Goal: Navigation & Orientation: Find specific page/section

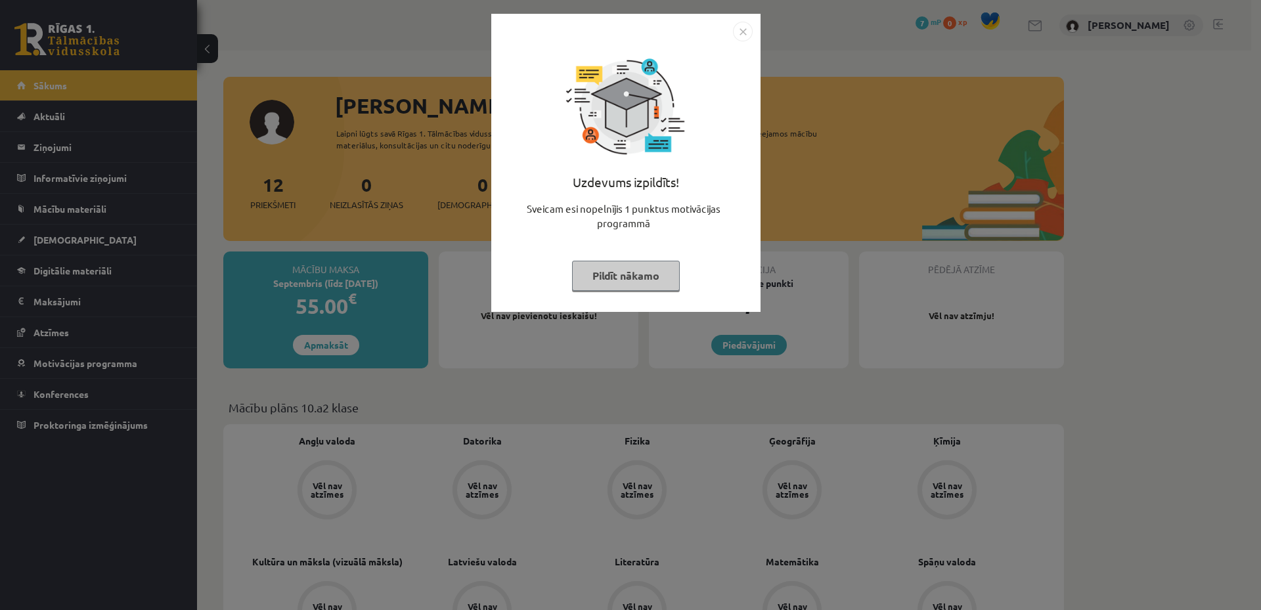
click at [745, 32] on img "Close" at bounding box center [743, 32] width 20 height 20
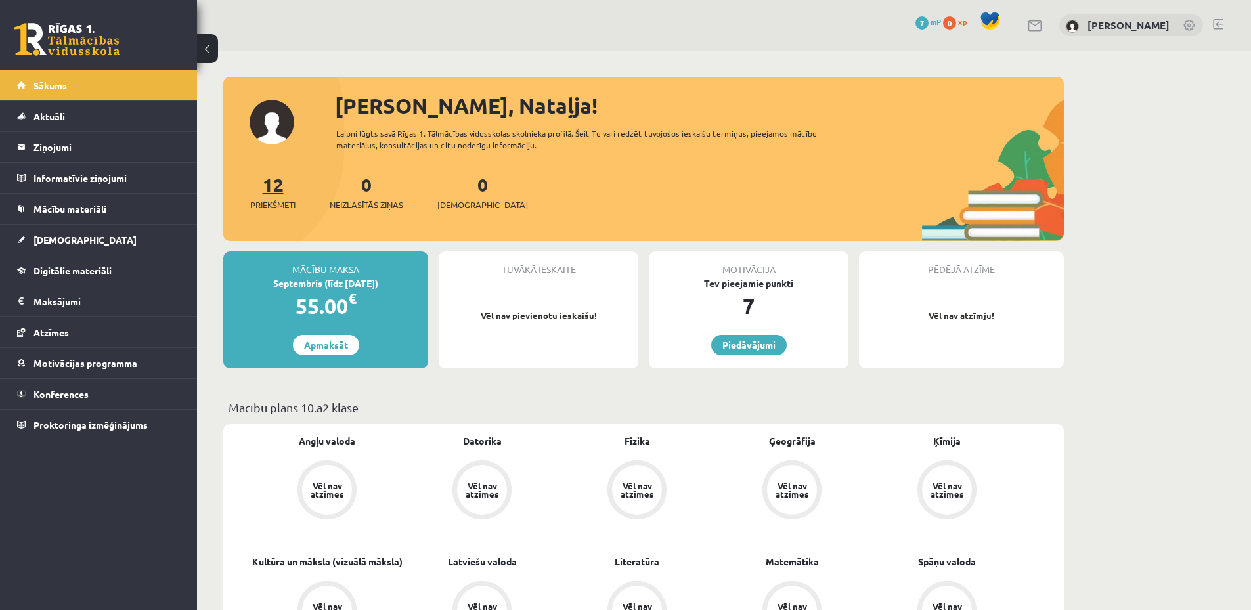
click at [275, 202] on span "Priekšmeti" at bounding box center [272, 204] width 45 height 13
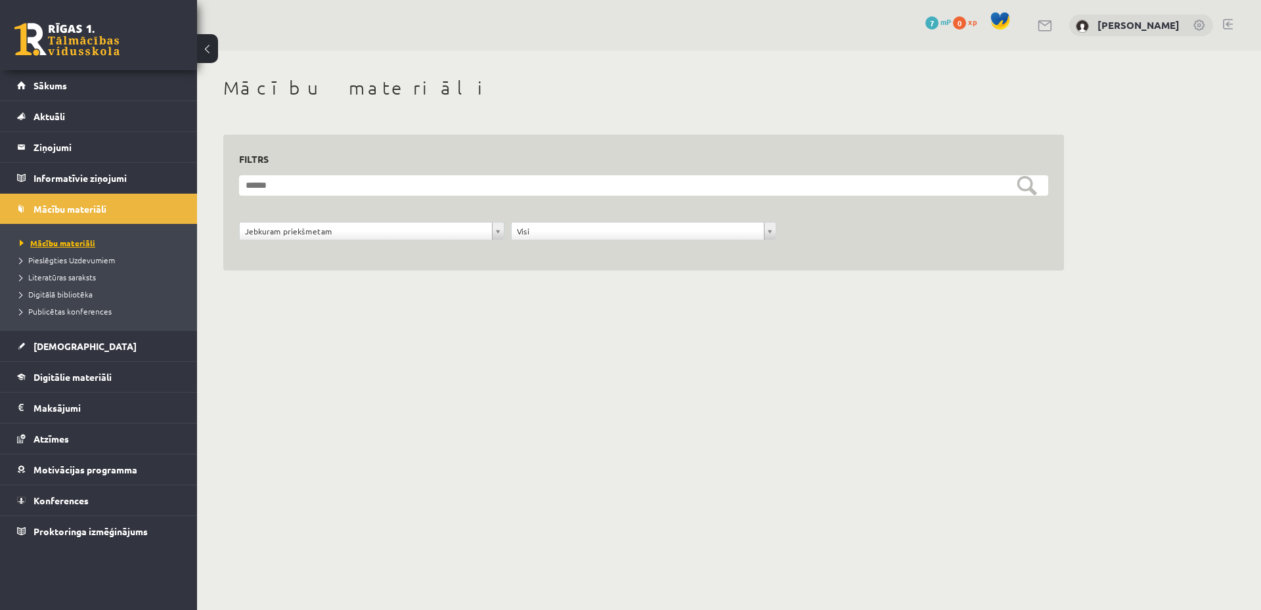
click at [72, 244] on span "Mācību materiāli" at bounding box center [58, 243] width 76 height 11
click at [70, 262] on span "Pieslēgties Uzdevumiem" at bounding box center [67, 260] width 95 height 11
click at [68, 409] on legend "Maksājumi 0" at bounding box center [106, 408] width 147 height 30
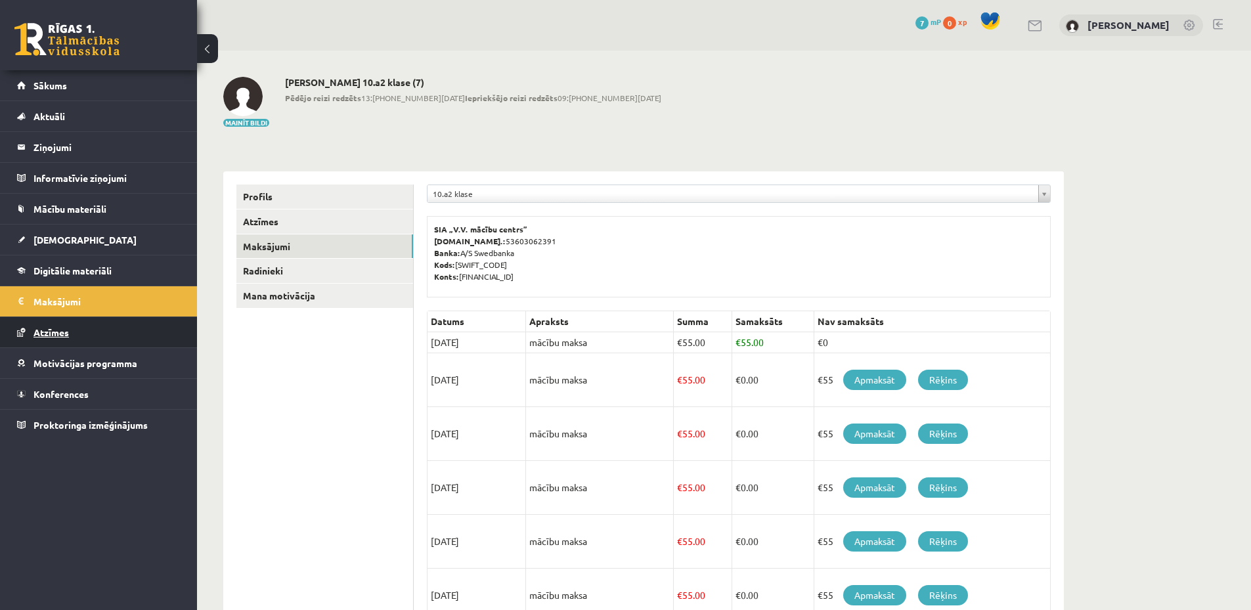
click at [70, 332] on link "Atzīmes" at bounding box center [99, 332] width 164 height 30
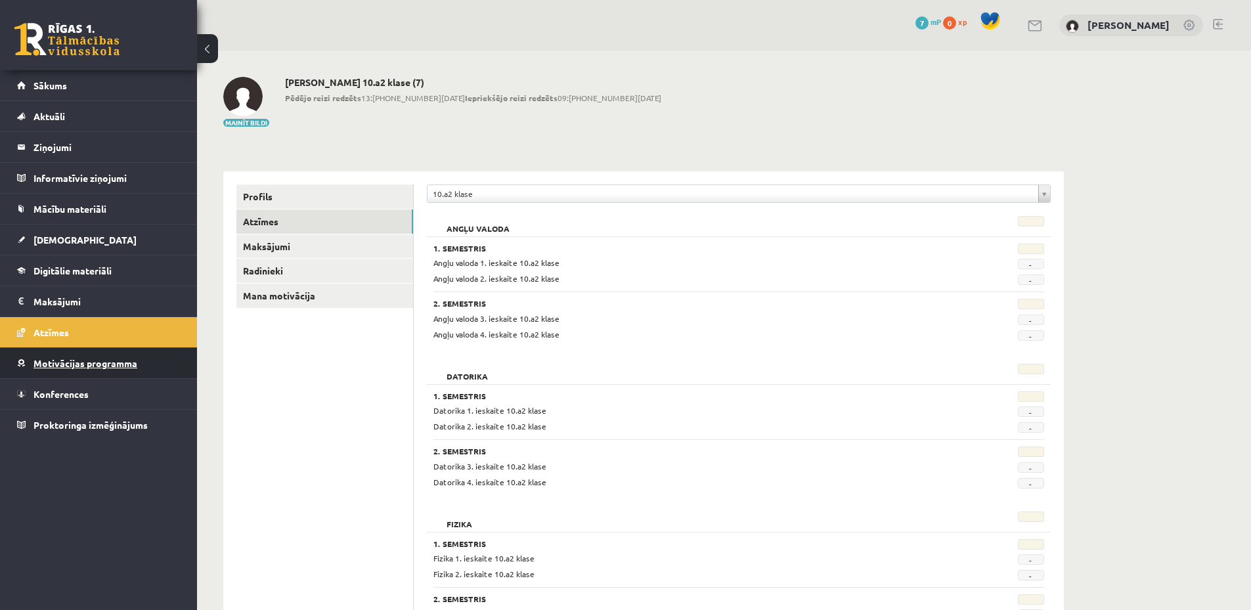
click at [72, 361] on span "Motivācijas programma" at bounding box center [85, 363] width 104 height 12
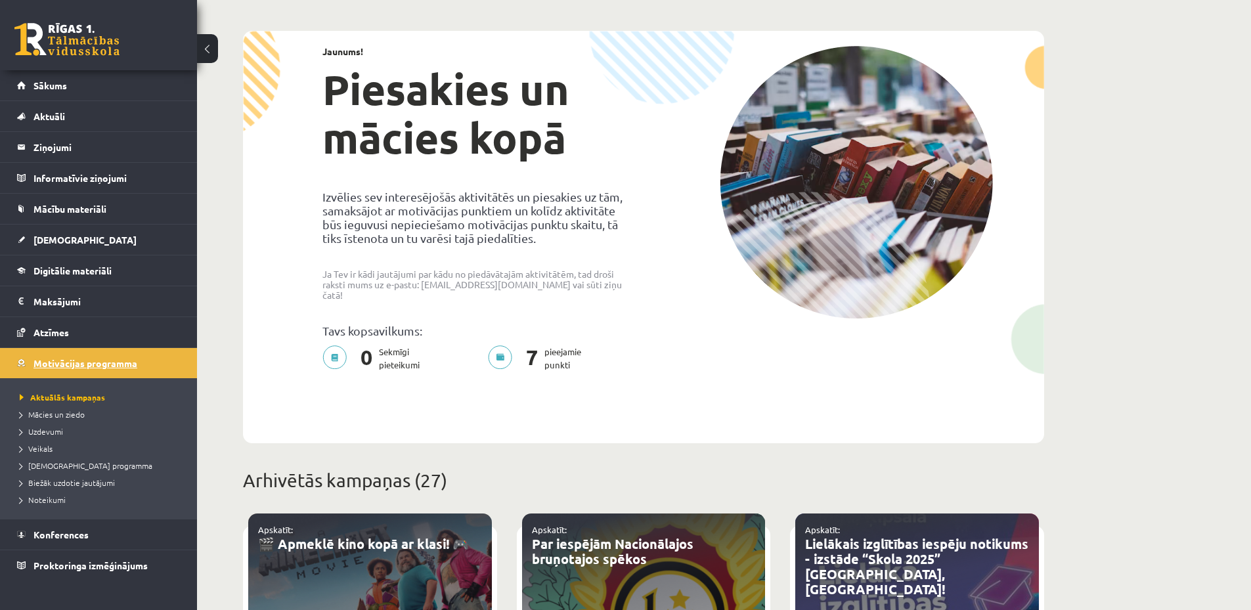
scroll to position [131, 0]
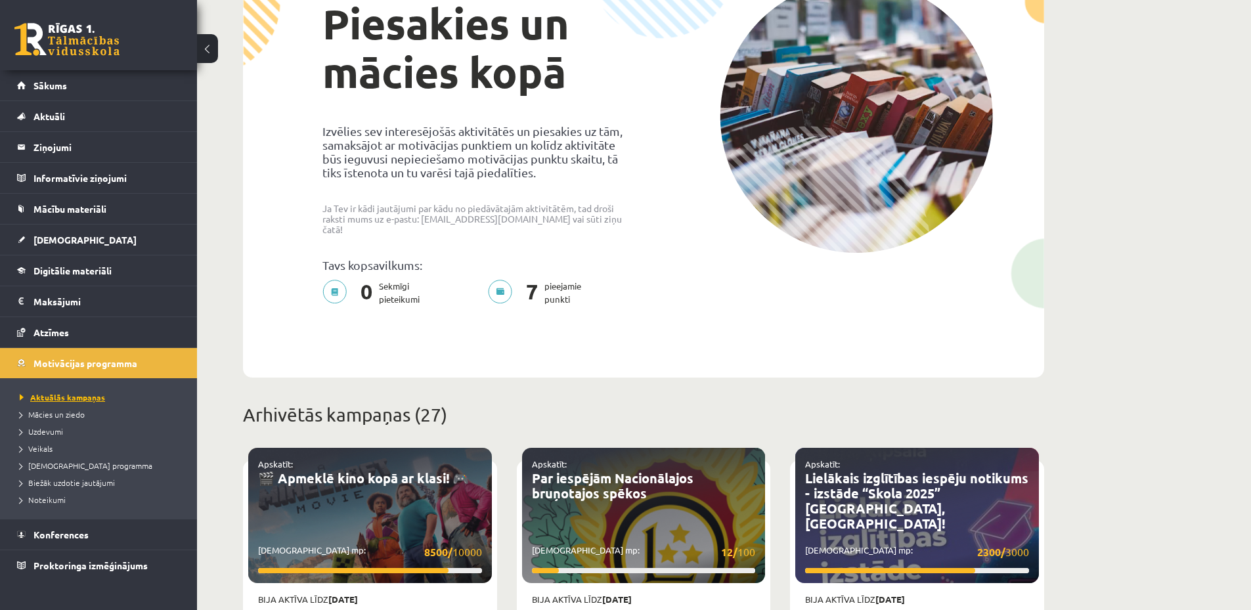
click at [74, 398] on span "Aktuālās kampaņas" at bounding box center [62, 397] width 85 height 11
click at [70, 410] on span "Mācies un ziedo" at bounding box center [52, 414] width 65 height 11
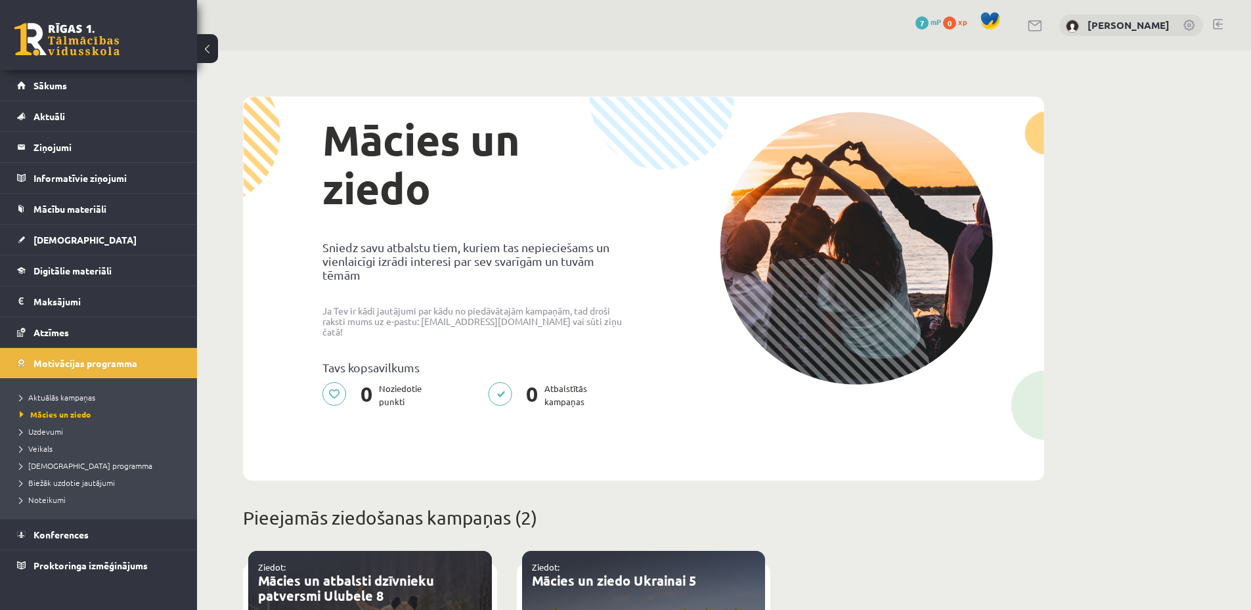
click at [1220, 21] on link at bounding box center [1218, 24] width 10 height 11
